Goal: Transaction & Acquisition: Purchase product/service

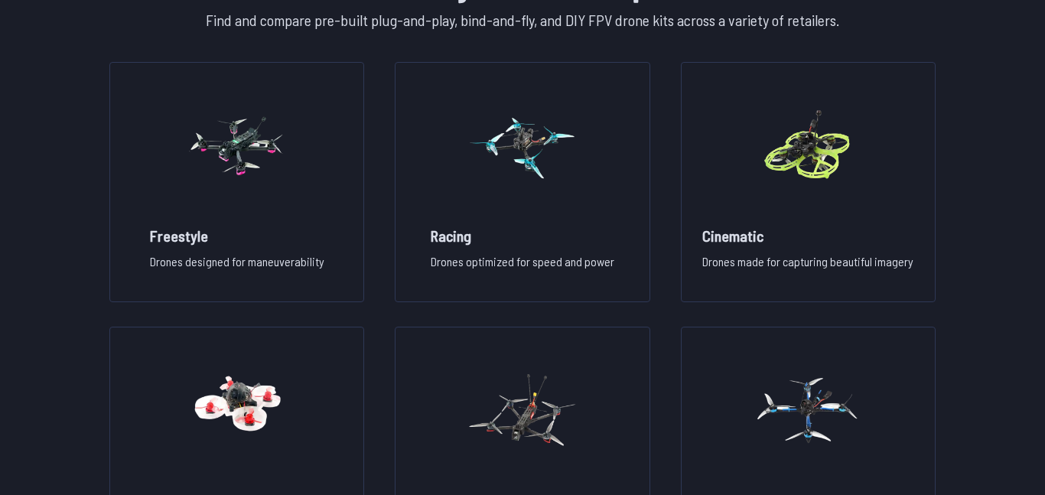
scroll to position [1133, 0]
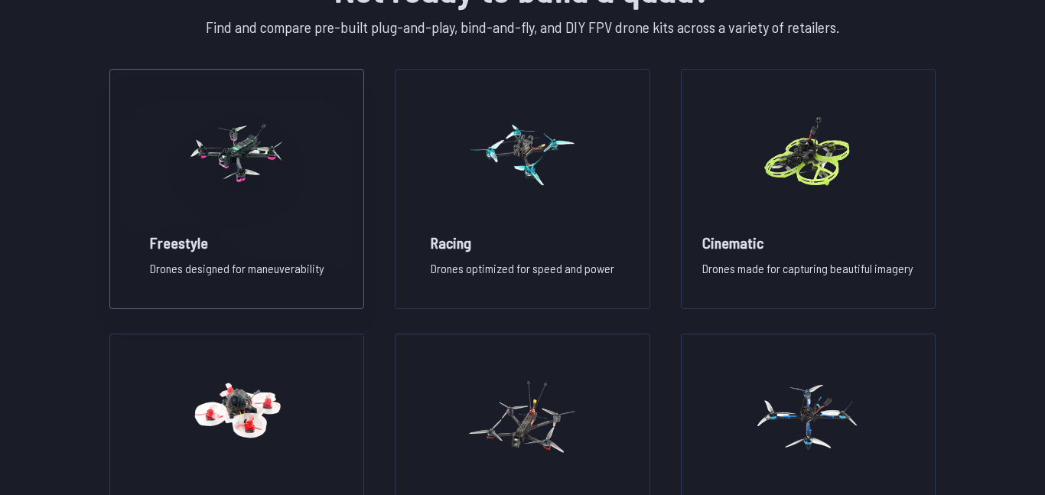
click at [266, 263] on p "Drones designed for maneuverability" at bounding box center [237, 274] width 174 height 31
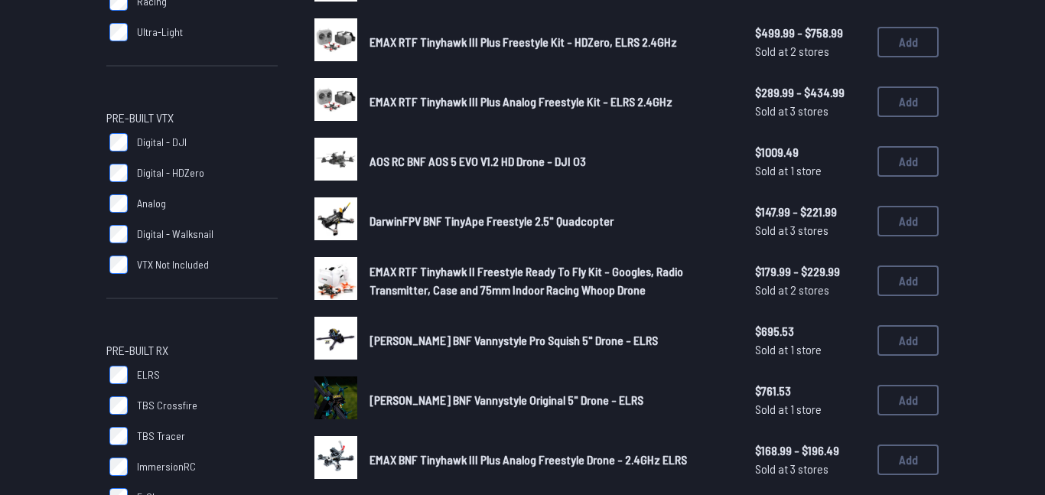
scroll to position [844, 0]
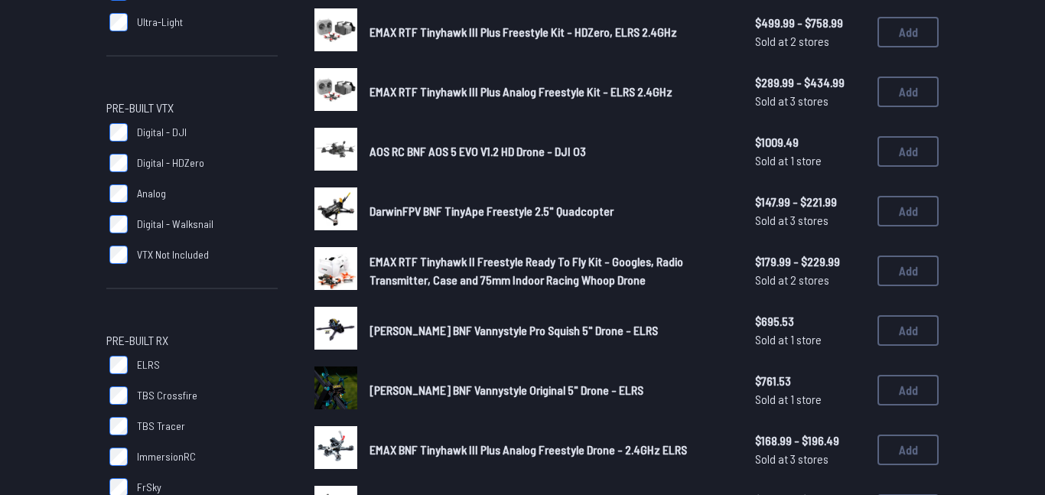
click at [500, 331] on span "[PERSON_NAME] BNF Vannystyle Pro Squish 5" Drone - ELRS" at bounding box center [514, 330] width 288 height 15
